Goal: Find specific page/section: Find specific page/section

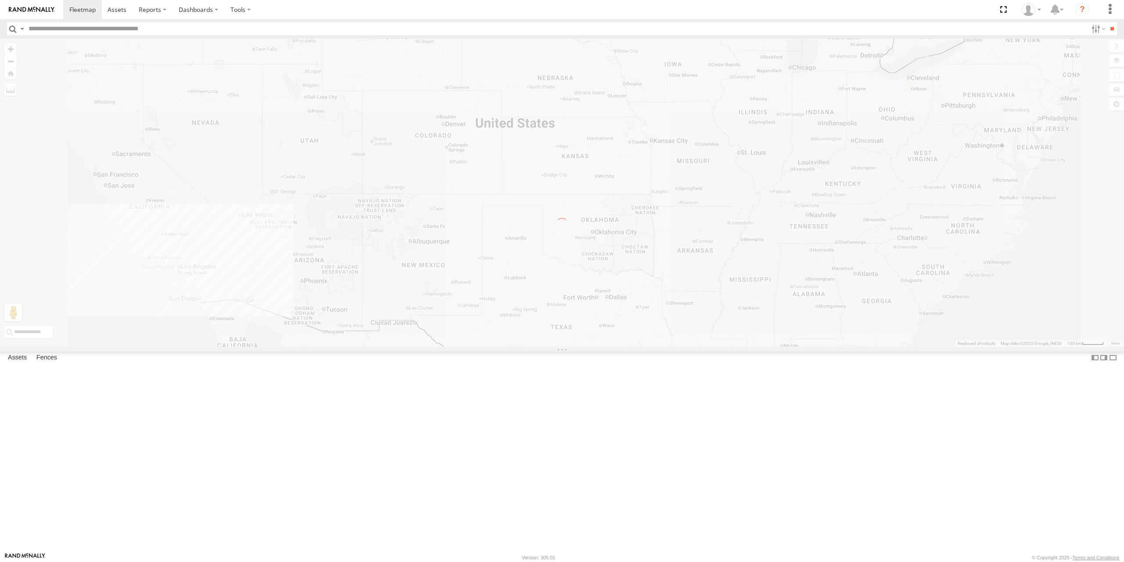
click at [85, 32] on input "text" at bounding box center [556, 28] width 1062 height 13
type input "****"
click at [1107, 22] on input "**" at bounding box center [1112, 28] width 10 height 13
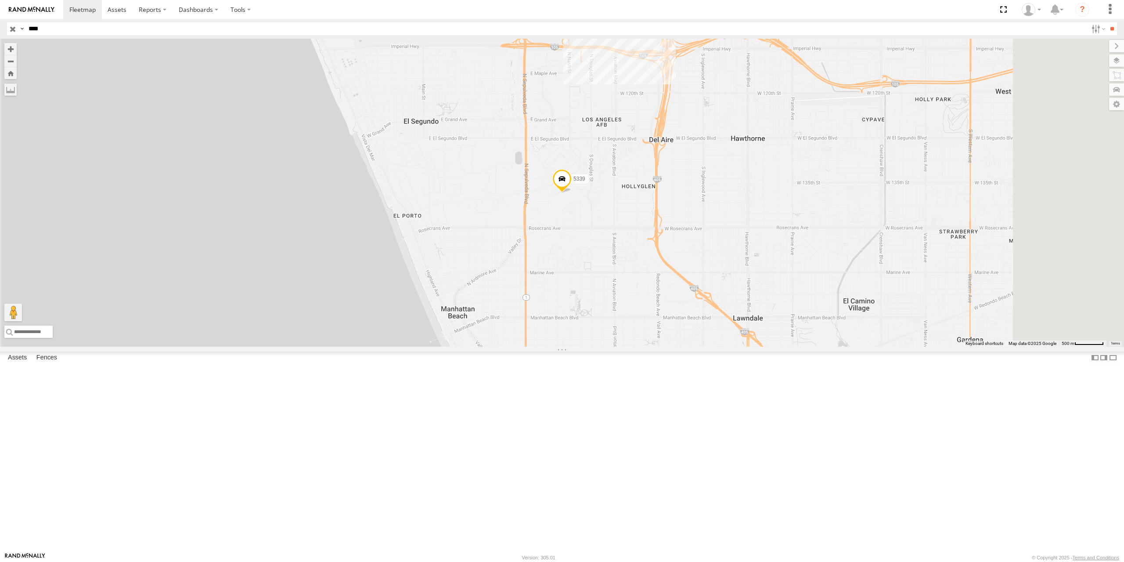
click at [14, 29] on input "button" at bounding box center [12, 28] width 11 height 13
